Goal: Transaction & Acquisition: Purchase product/service

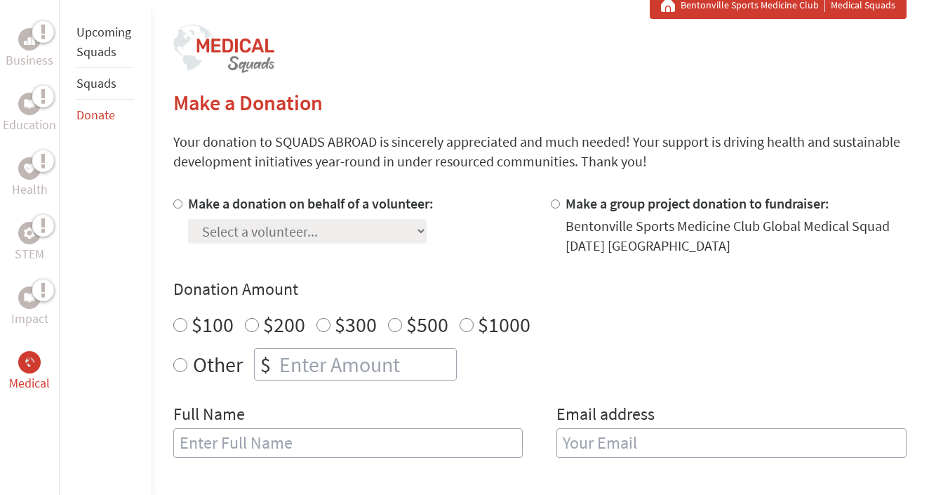
scroll to position [278, 0]
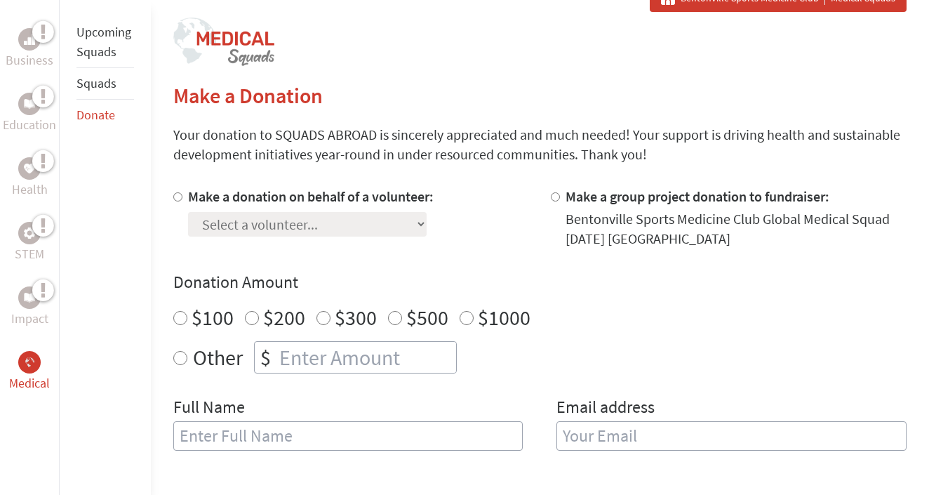
click at [312, 195] on label "Make a donation on behalf of a volunteer:" at bounding box center [311, 196] width 246 height 18
click at [182, 195] on input "Make a donation on behalf of a volunteer:" at bounding box center [177, 196] width 9 height 9
radio input "true"
select select "0DE5E520-8301-11F0-9E6E-42010A400005"
click at [394, 323] on input "$500" at bounding box center [395, 318] width 14 height 14
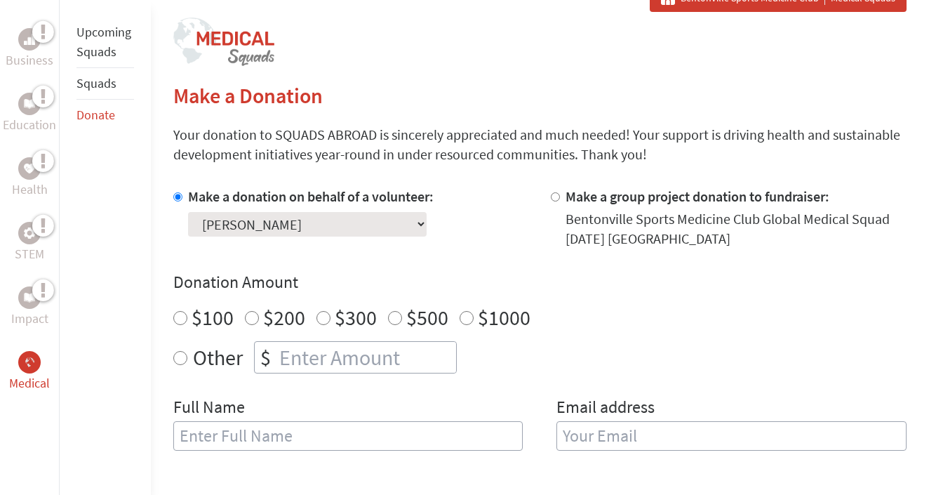
radio input "true"
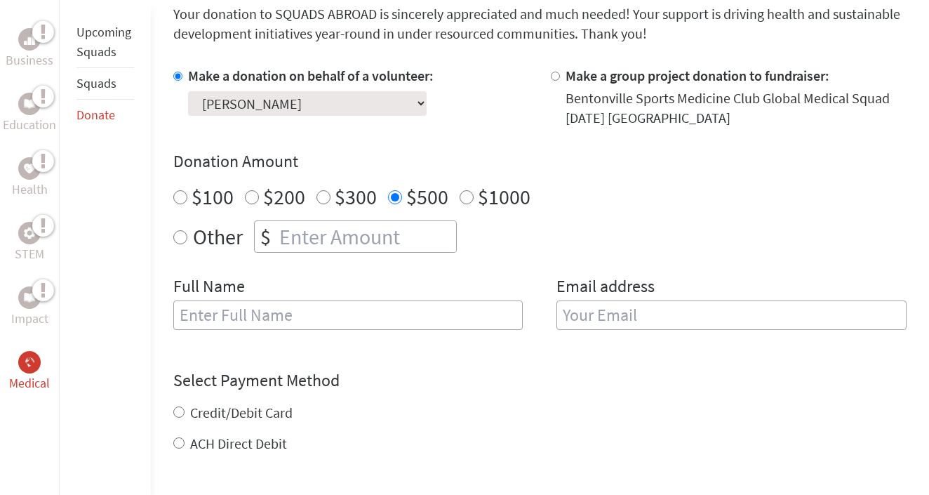
scroll to position [406, 0]
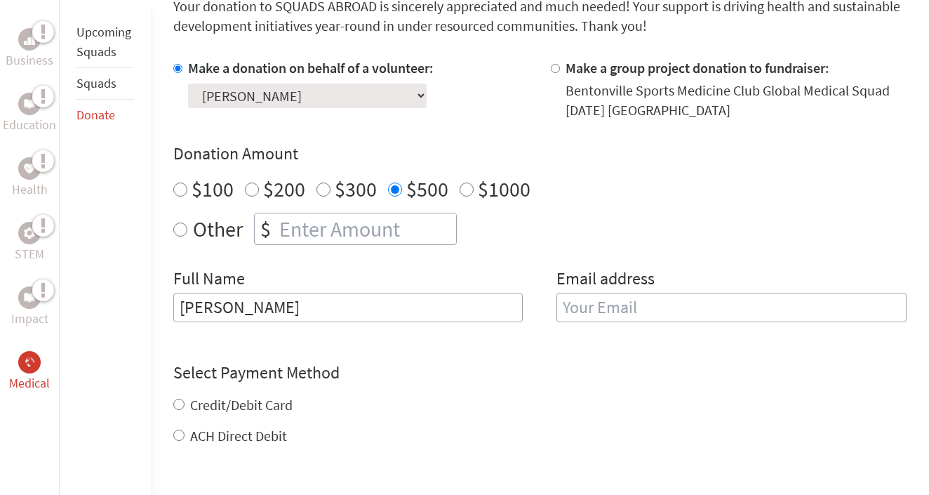
type input "[PERSON_NAME]"
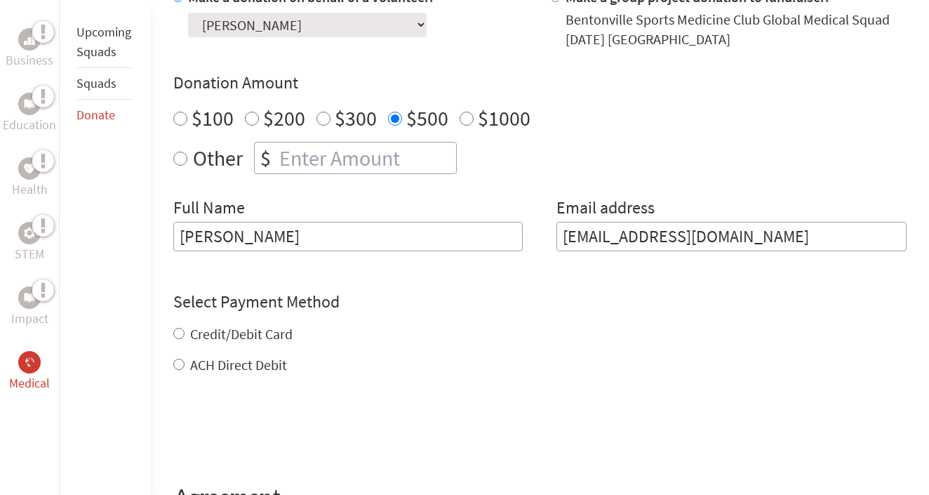
scroll to position [517, 0]
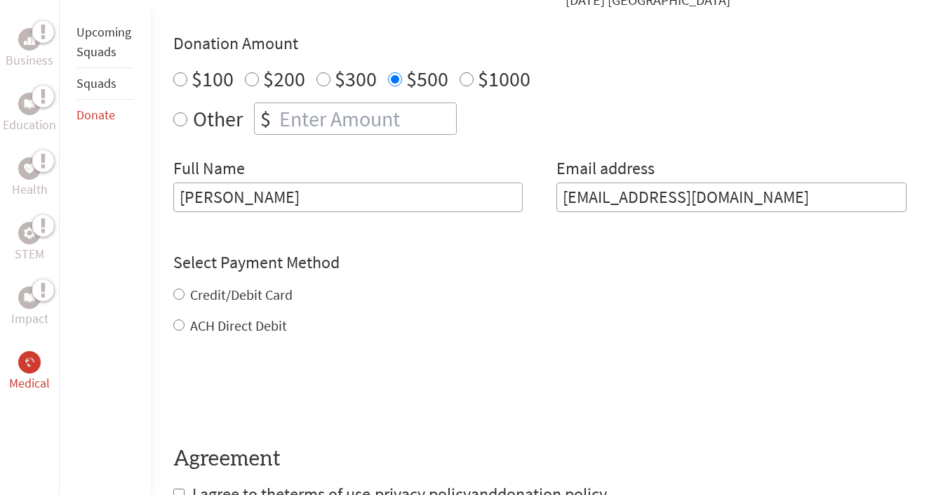
type input "mayceeeshumway@gmail.com"
click at [252, 294] on div "Credit/Debit Card ACH Direct Debit" at bounding box center [539, 310] width 733 height 51
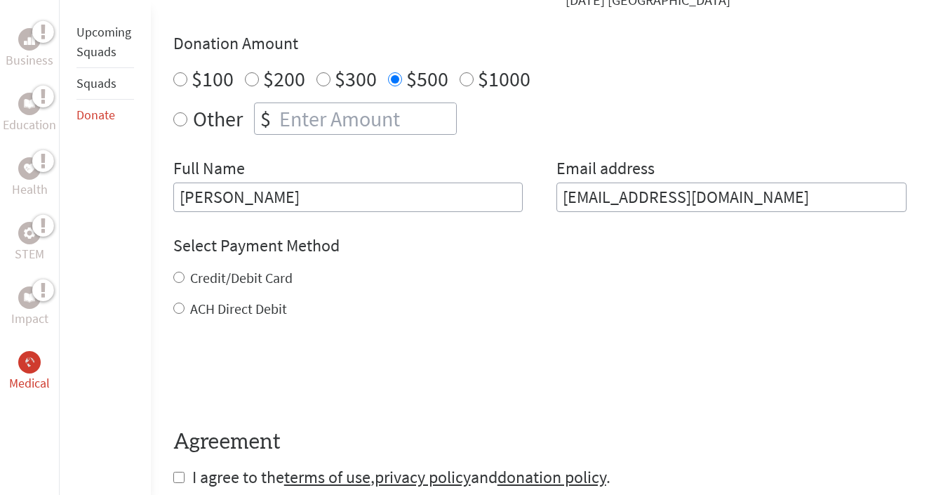
click at [218, 277] on label "Credit/Debit Card" at bounding box center [241, 278] width 102 height 18
click at [185, 277] on input "Credit/Debit Card" at bounding box center [178, 277] width 11 height 11
radio input "true"
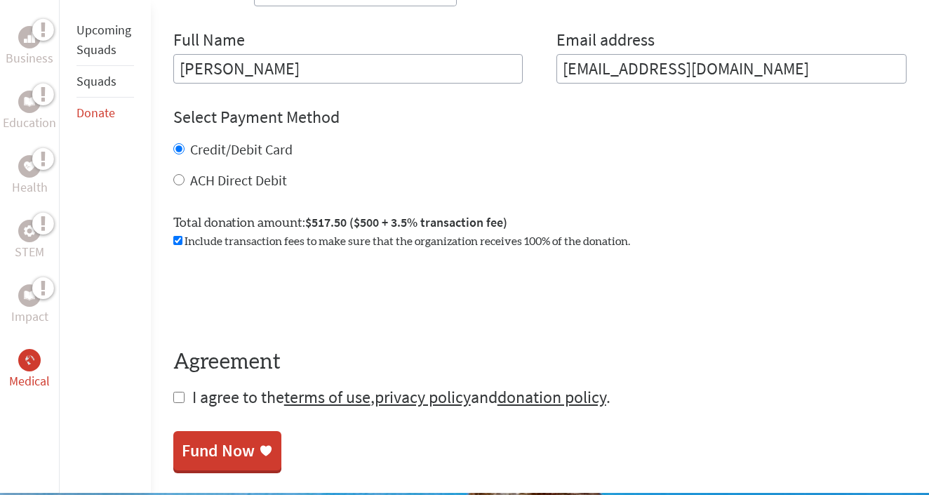
scroll to position [659, 0]
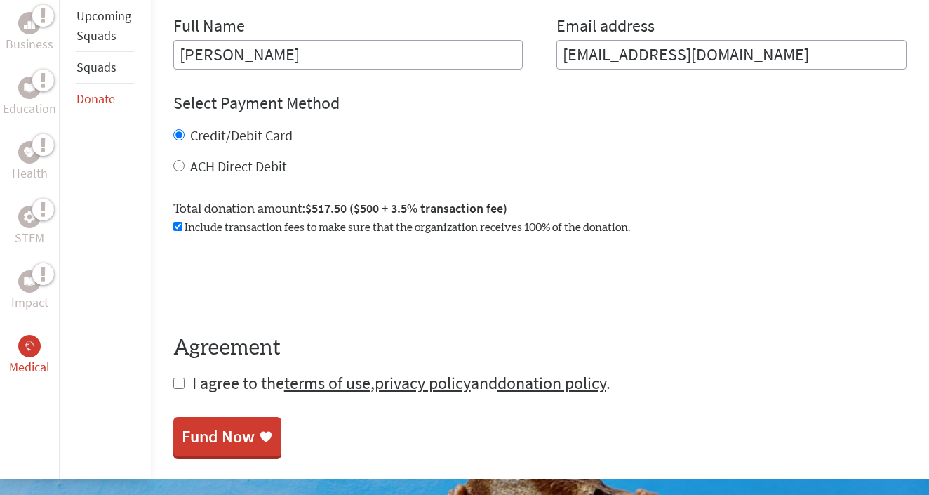
click at [266, 379] on span "I agree to the terms of use , privacy policy and donation policy ." at bounding box center [401, 383] width 418 height 22
click at [178, 386] on input "checkbox" at bounding box center [178, 383] width 11 height 11
checkbox input "true"
click at [238, 439] on div "Fund Now" at bounding box center [218, 438] width 73 height 22
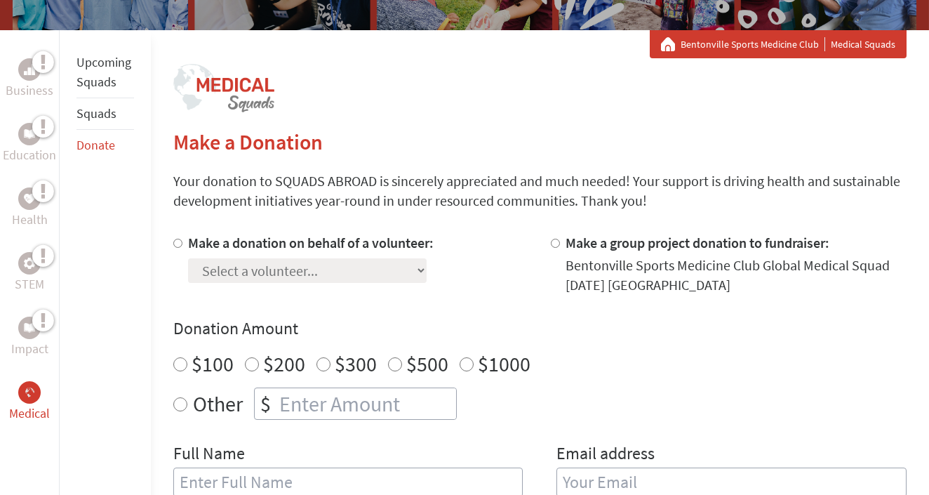
scroll to position [236, 0]
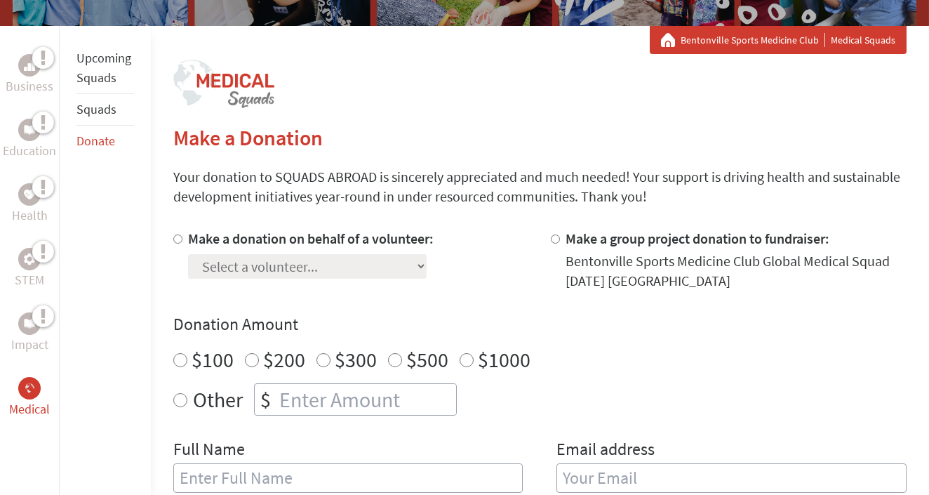
click at [106, 103] on link "Squads" at bounding box center [96, 109] width 40 height 16
